Goal: Task Accomplishment & Management: Complete application form

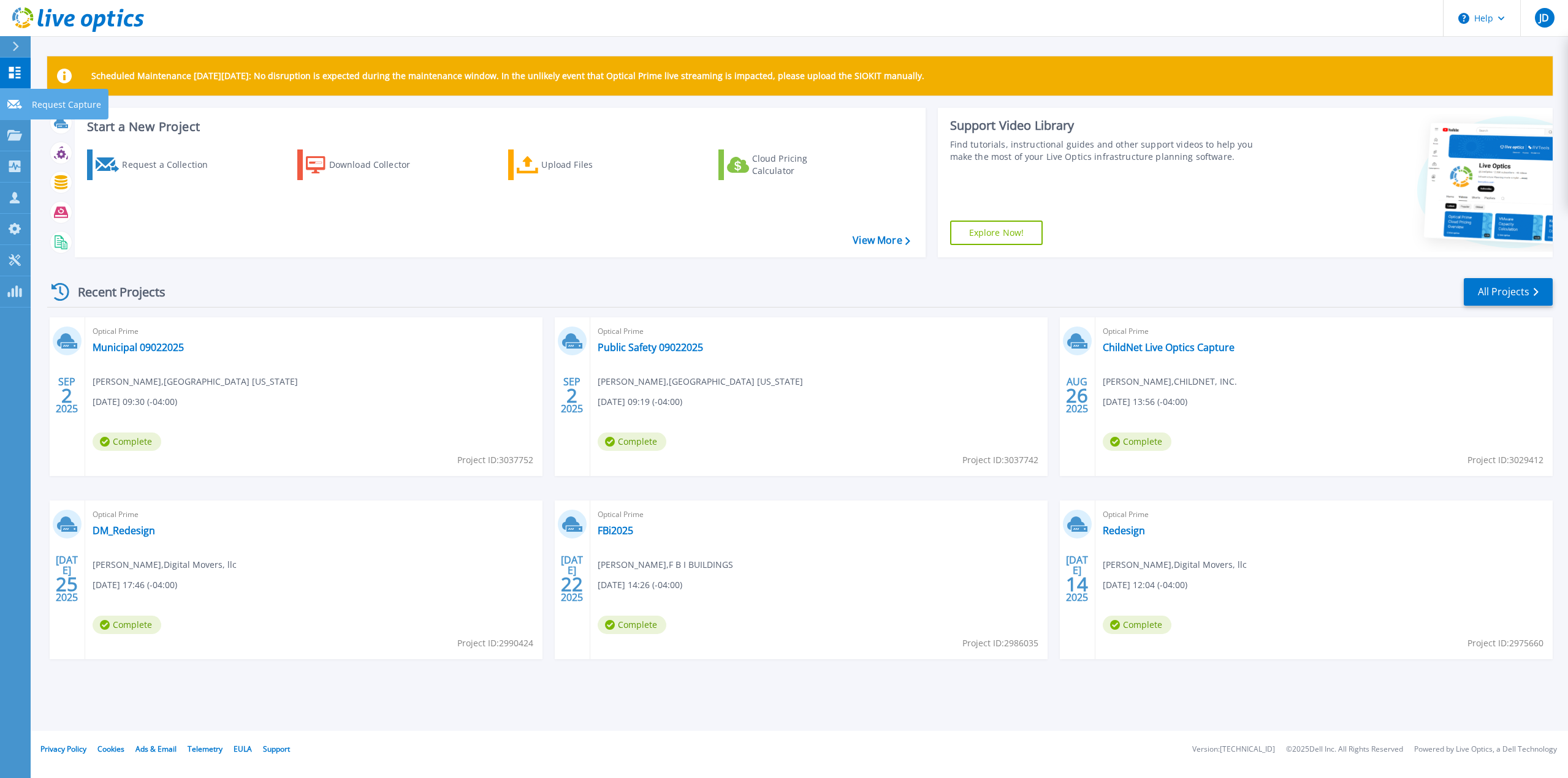
click at [44, 103] on p "Request Capture" at bounding box center [66, 105] width 69 height 32
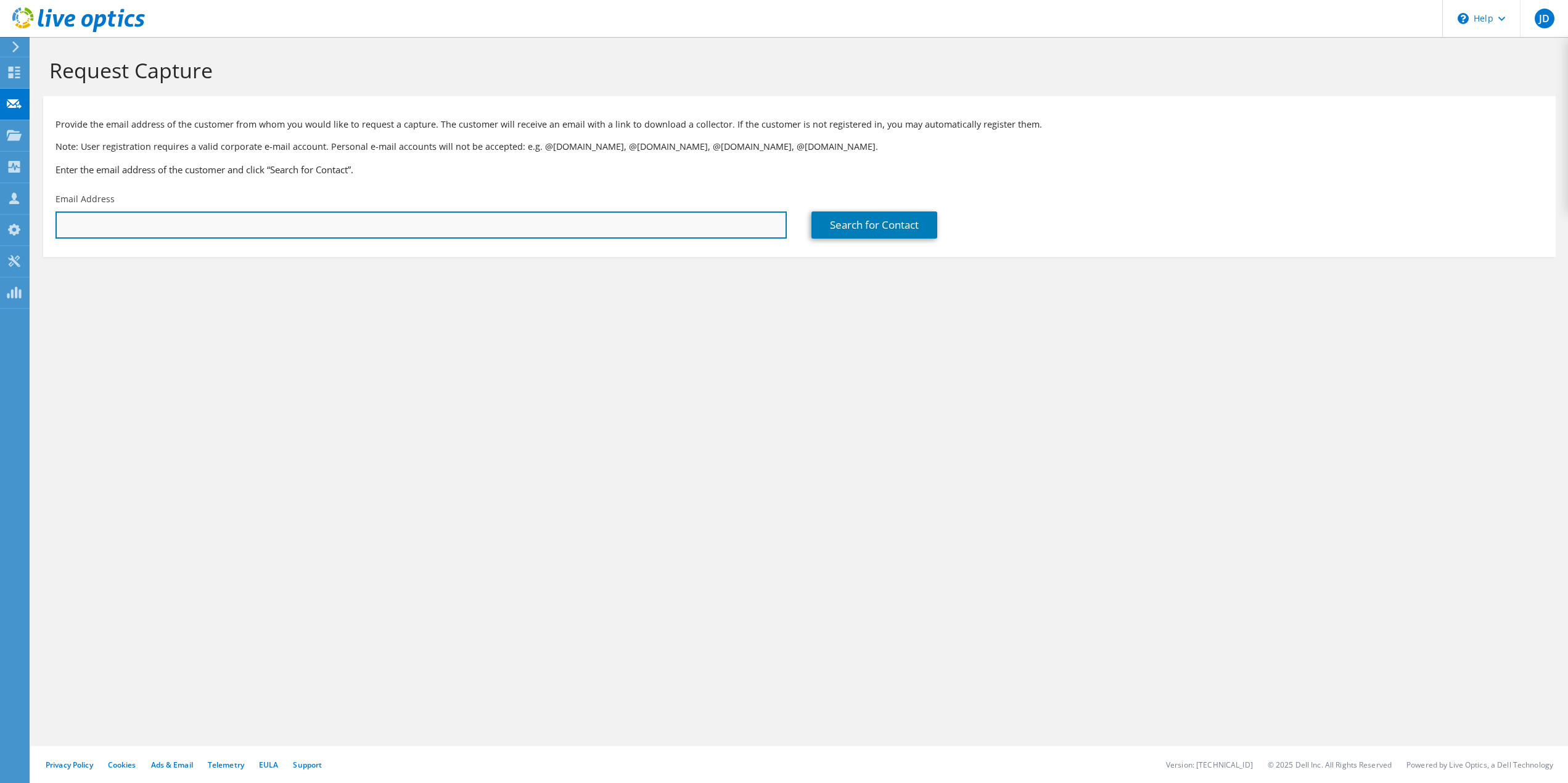
click at [166, 221] on input "text" at bounding box center [421, 225] width 732 height 27
click at [89, 226] on input "text" at bounding box center [421, 225] width 732 height 27
paste input "[EMAIL_ADDRESS][DOMAIN_NAME]"
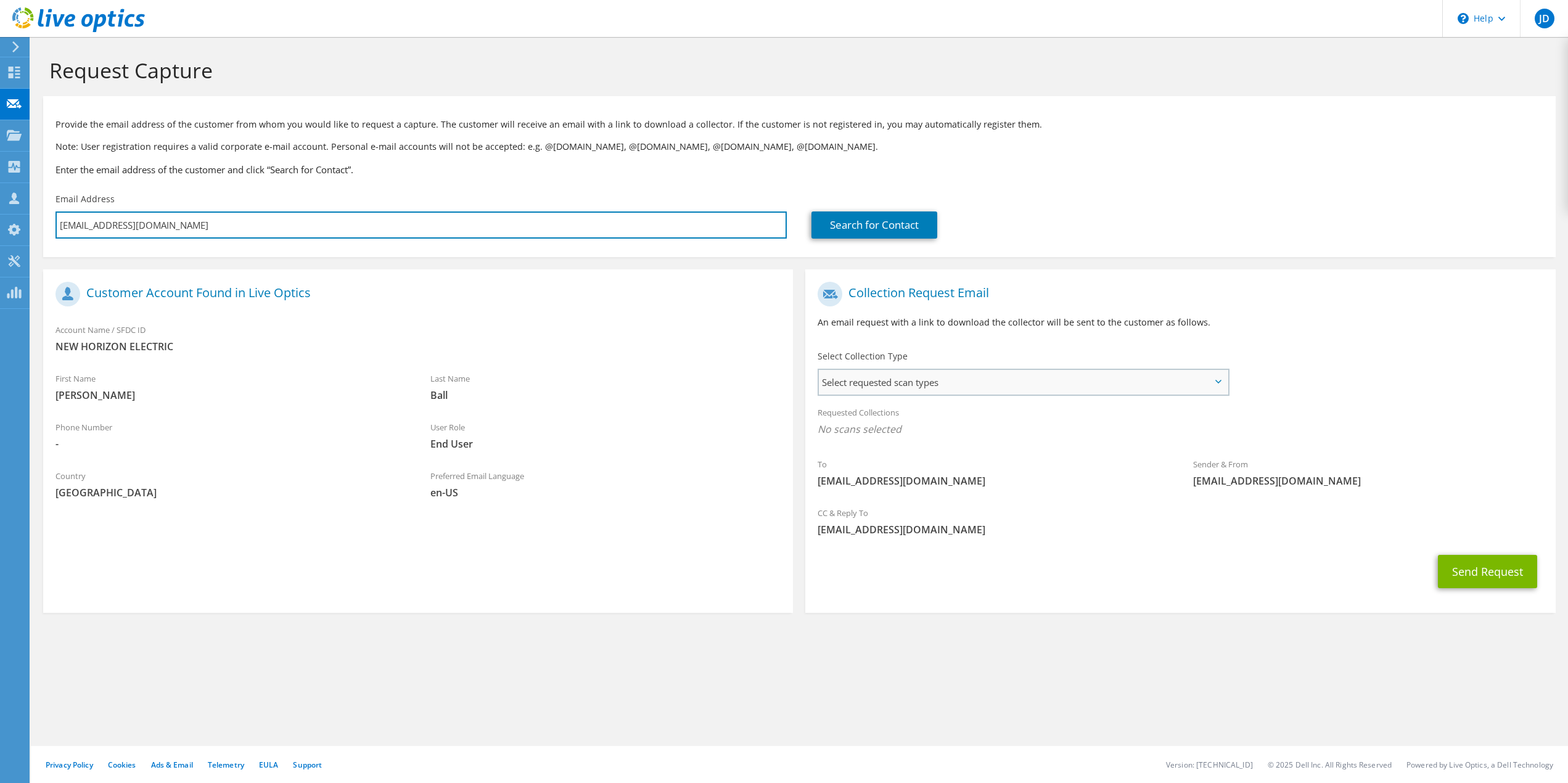
type input "[EMAIL_ADDRESS][DOMAIN_NAME]"
click at [908, 381] on span "Select requested scan types" at bounding box center [1023, 382] width 409 height 25
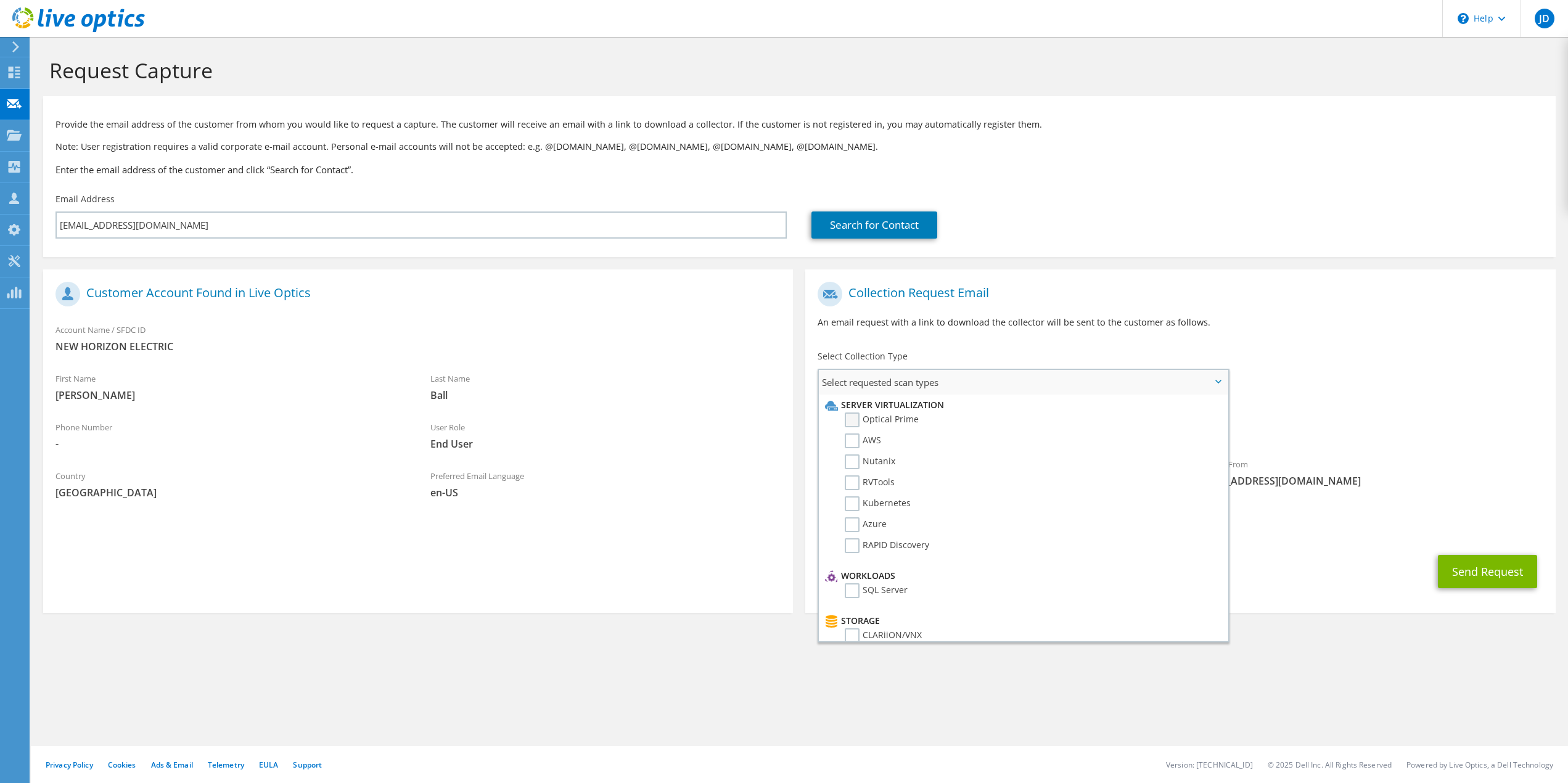
click at [892, 420] on label "Optical Prime" at bounding box center [882, 420] width 74 height 15
click at [0, 0] on input "Optical Prime" at bounding box center [0, 0] width 0 height 0
click at [1420, 459] on div "Sender & From liveoptics@liveoptics.com" at bounding box center [1368, 476] width 375 height 42
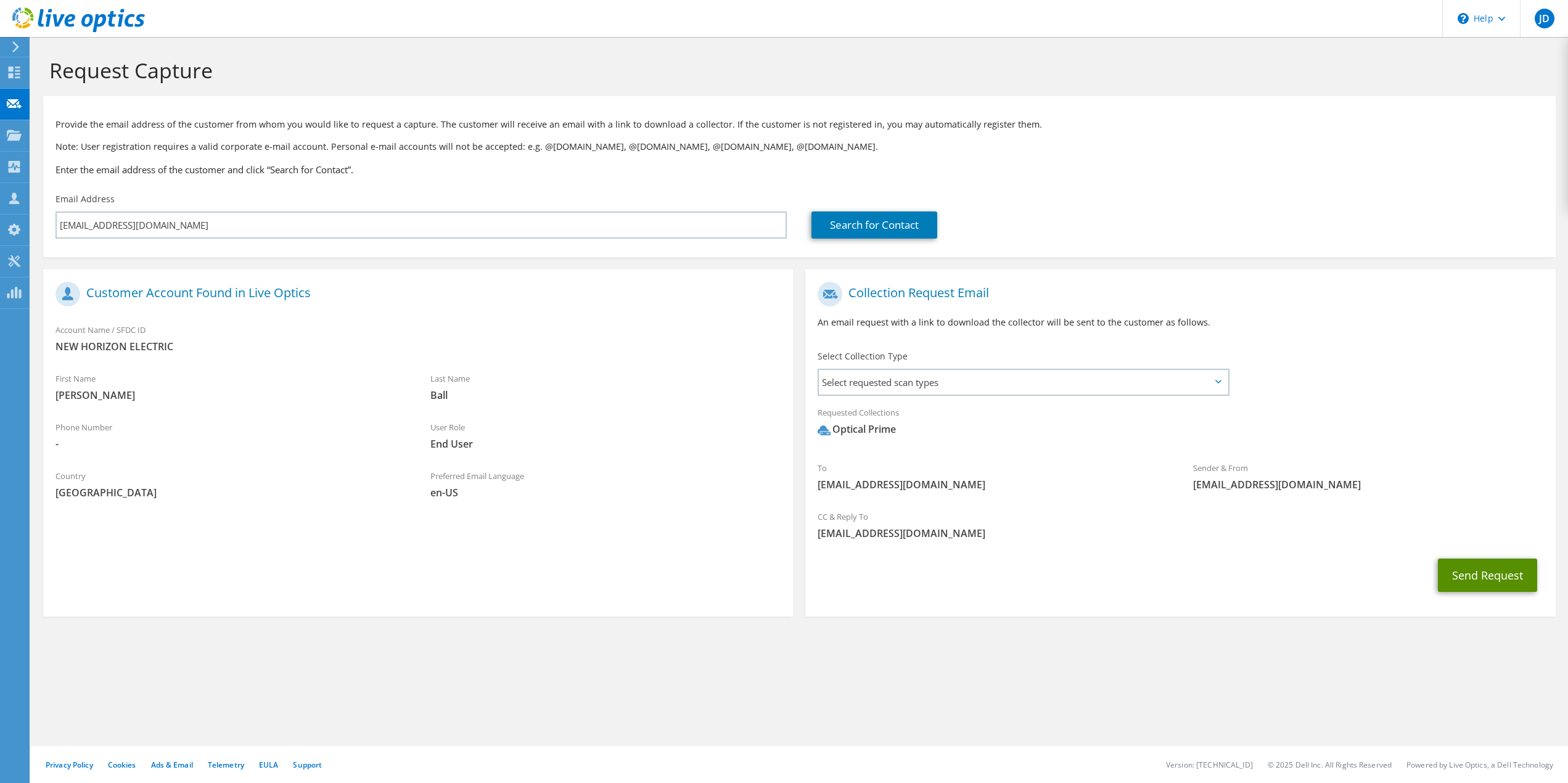
click at [1463, 568] on button "Send Request" at bounding box center [1488, 575] width 100 height 33
